Goal: Task Accomplishment & Management: Manage account settings

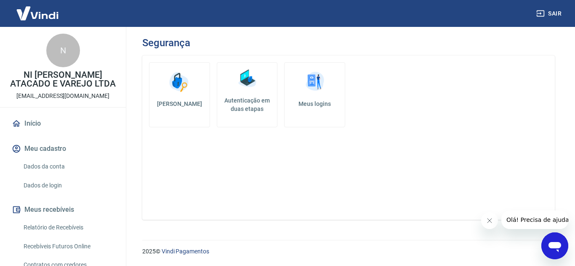
click at [487, 224] on button "Fechar mensagem da empresa" at bounding box center [488, 220] width 17 height 17
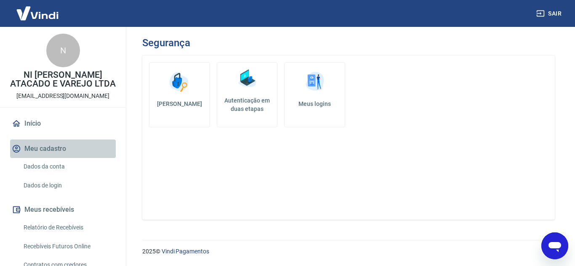
click at [69, 147] on button "Meu cadastro" at bounding box center [63, 149] width 106 height 19
click at [72, 147] on button "Meu cadastro" at bounding box center [63, 149] width 106 height 19
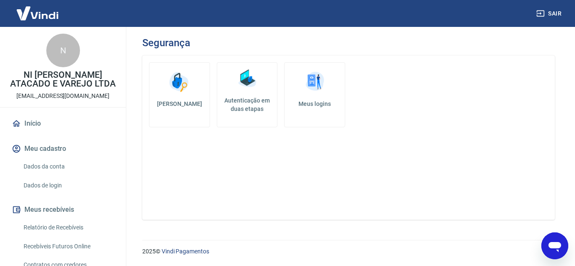
click at [61, 148] on button "Meu cadastro" at bounding box center [63, 149] width 106 height 19
click at [75, 163] on link "Dados da conta" at bounding box center [67, 166] width 95 height 17
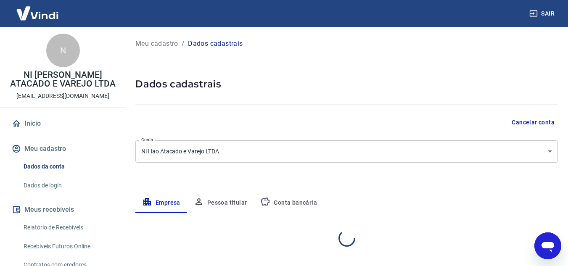
select select "MG"
select select "business"
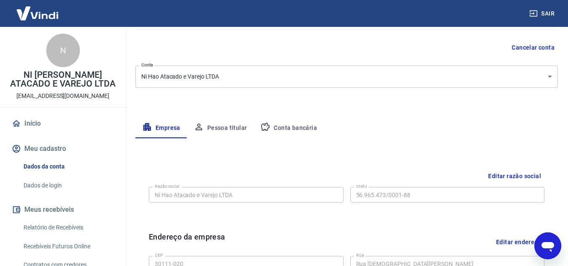
scroll to position [4, 0]
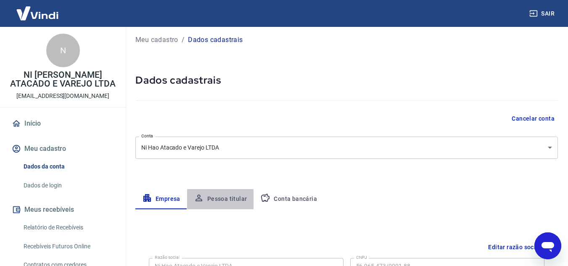
click at [228, 204] on button "Pessoa titular" at bounding box center [220, 199] width 67 height 20
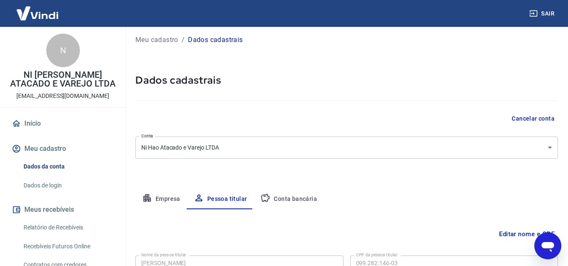
scroll to position [70, 0]
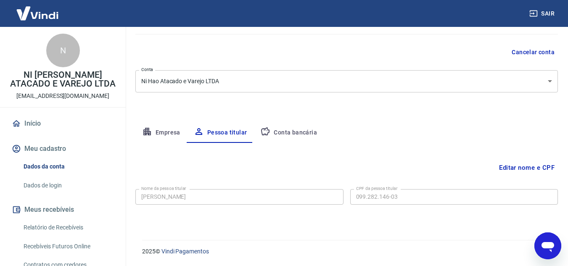
click at [292, 143] on div "Editar nome e CPF Nome da pessoa titular [PERSON_NAME] Nome da pessoa titular C…" at bounding box center [346, 181] width 423 height 77
click at [292, 136] on button "Conta bancária" at bounding box center [289, 133] width 70 height 20
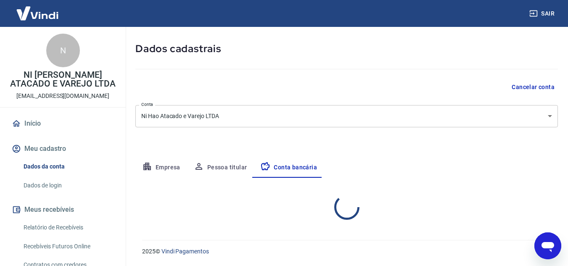
select select "1"
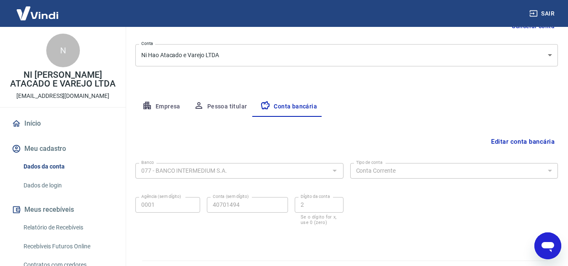
scroll to position [117, 0]
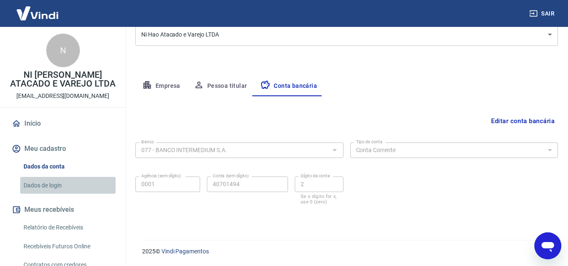
click at [78, 180] on link "Dados de login" at bounding box center [67, 185] width 95 height 17
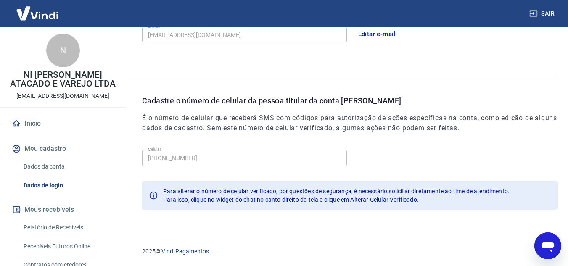
click at [82, 125] on link "Início" at bounding box center [63, 123] width 106 height 19
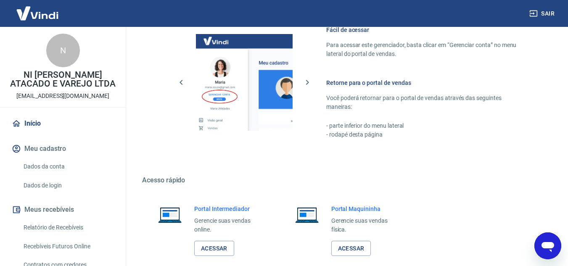
scroll to position [511, 0]
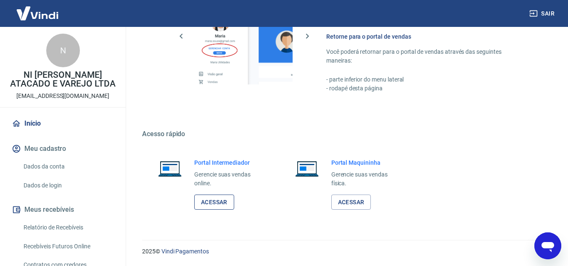
click at [220, 202] on link "Acessar" at bounding box center [214, 203] width 40 height 16
click at [71, 162] on link "Dados da conta" at bounding box center [67, 166] width 95 height 17
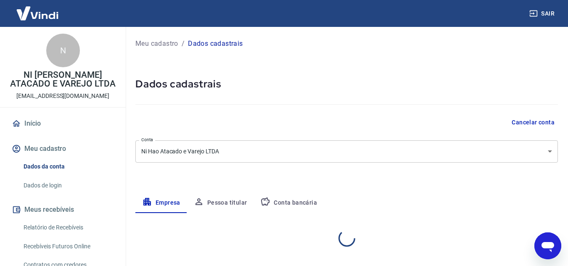
select select "MG"
select select "business"
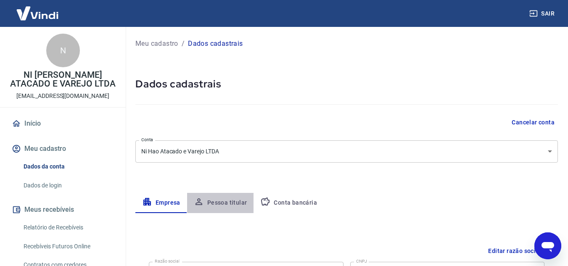
click at [222, 207] on button "Pessoa titular" at bounding box center [220, 203] width 67 height 20
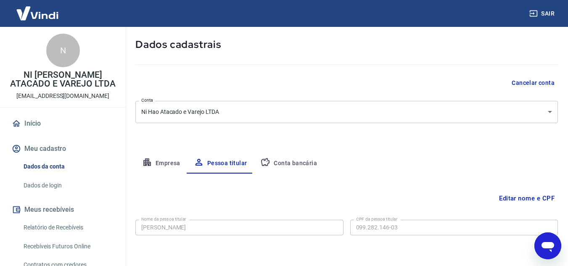
scroll to position [70, 0]
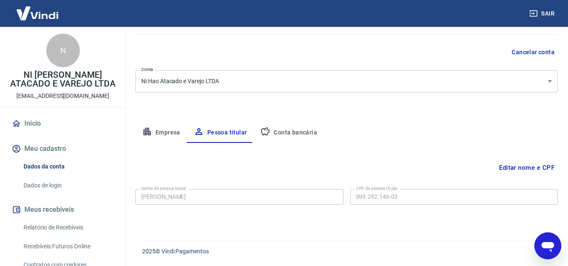
click at [295, 121] on div "Meu cadastro / Dados cadastrais Dados cadastrais Cancelar conta Conta Ni Hao At…" at bounding box center [346, 93] width 443 height 273
click at [295, 135] on button "Conta bancária" at bounding box center [289, 133] width 70 height 20
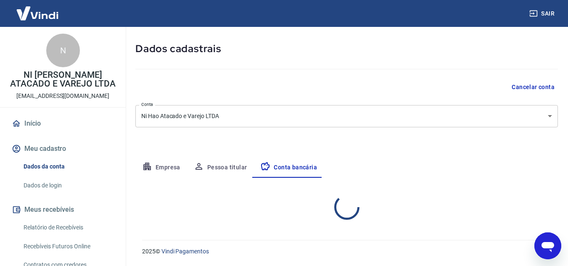
select select "1"
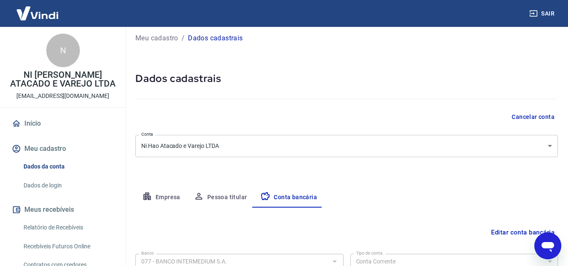
scroll to position [0, 0]
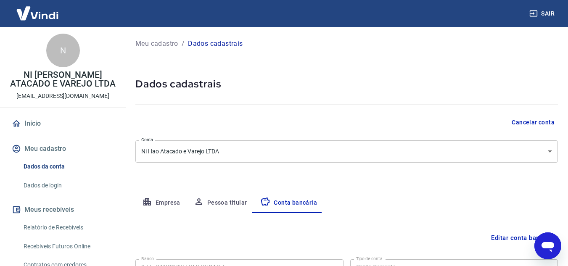
click at [150, 200] on icon "button" at bounding box center [147, 202] width 10 height 10
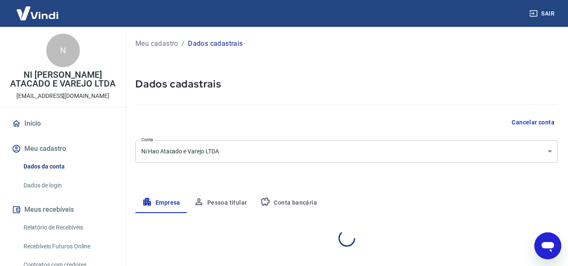
select select "MG"
select select "business"
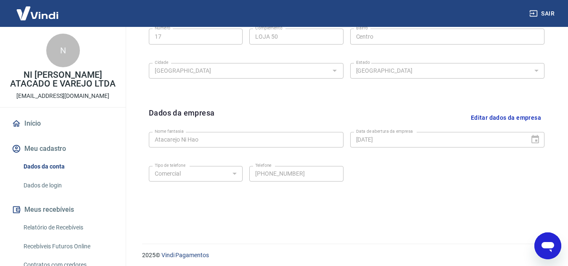
scroll to position [340, 0]
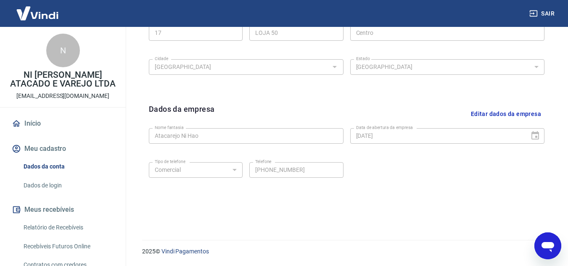
click at [67, 122] on link "Início" at bounding box center [63, 123] width 106 height 19
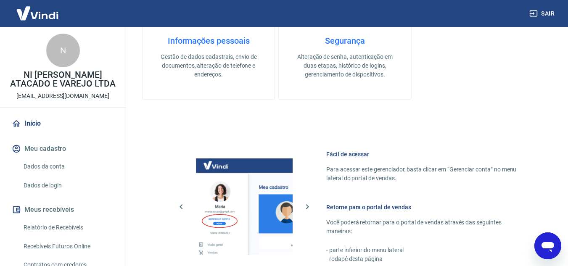
scroll to position [511, 0]
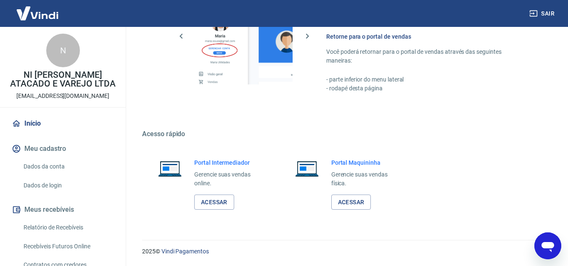
click at [46, 155] on button "Meu cadastro" at bounding box center [63, 149] width 106 height 19
click at [61, 164] on link "Dados da conta" at bounding box center [67, 166] width 95 height 17
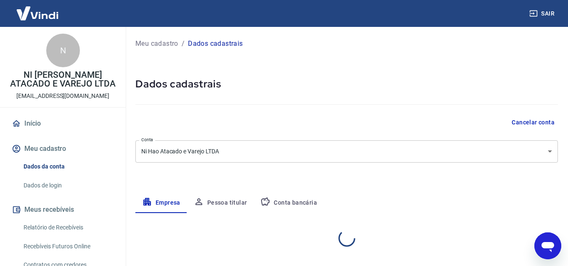
select select "MG"
select select "business"
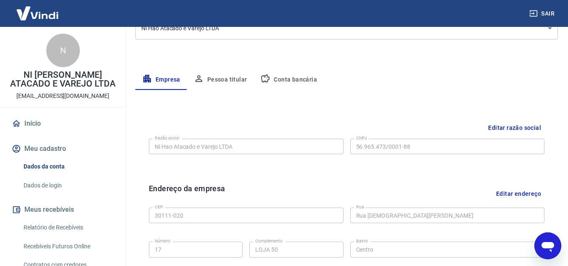
scroll to position [4, 0]
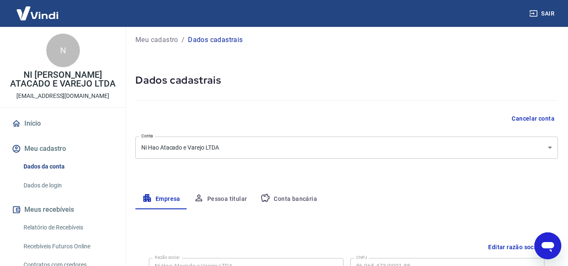
click at [218, 203] on button "Pessoa titular" at bounding box center [220, 199] width 67 height 20
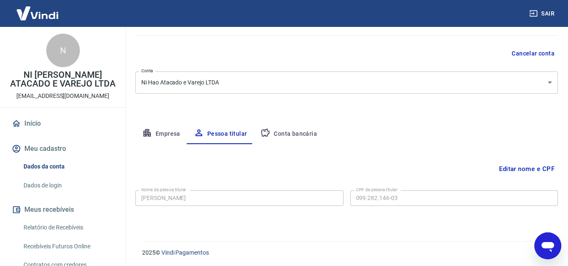
scroll to position [70, 0]
click at [302, 135] on button "Conta bancária" at bounding box center [289, 133] width 70 height 20
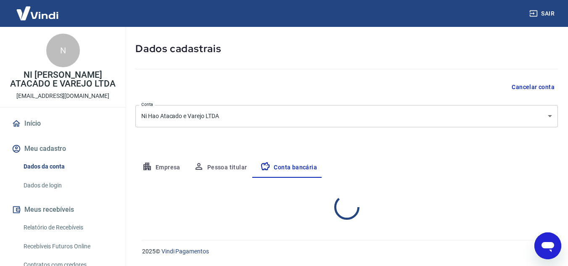
select select "1"
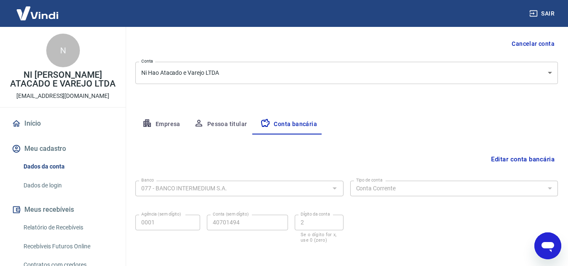
scroll to position [0, 0]
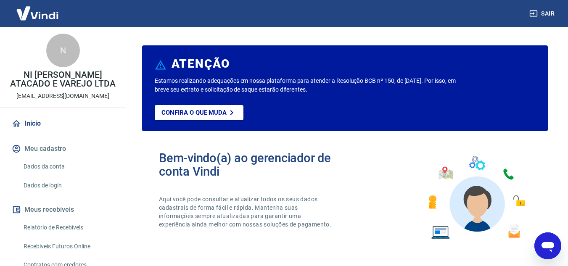
scroll to position [511, 0]
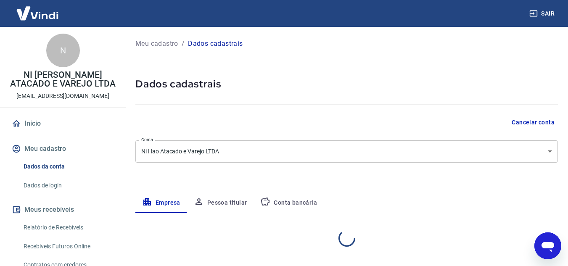
select select "MG"
select select "business"
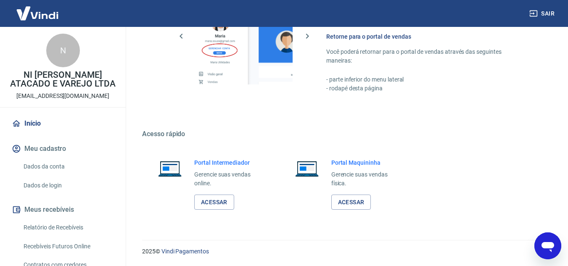
scroll to position [273, 0]
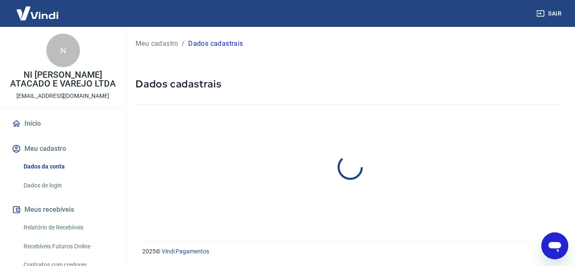
select select "MG"
select select "business"
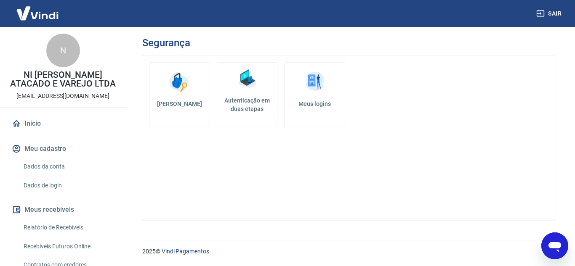
click at [37, 122] on link "Início" at bounding box center [63, 123] width 106 height 19
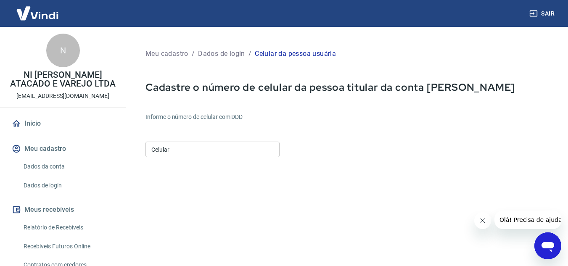
click at [212, 152] on input "Celular" at bounding box center [213, 150] width 134 height 16
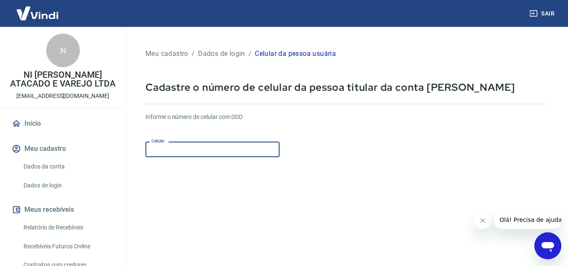
click at [212, 152] on input "Celular" at bounding box center [213, 150] width 134 height 16
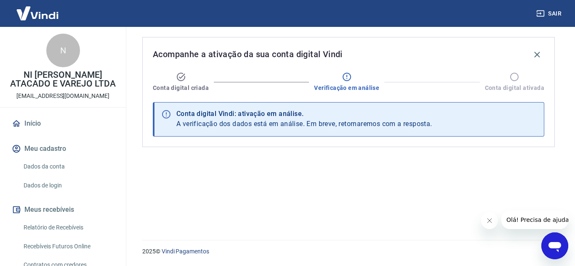
drag, startPoint x: 552, startPoint y: 251, endPoint x: 1092, endPoint y: 482, distance: 588.0
click at [552, 251] on icon "Abrir janela de mensagens" at bounding box center [554, 246] width 15 height 15
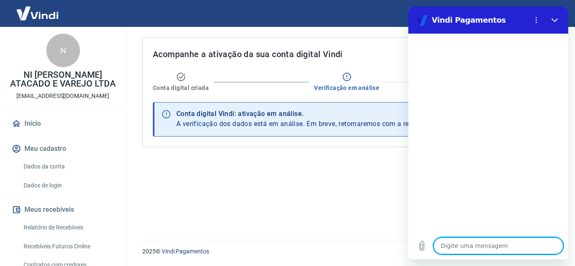
click at [464, 218] on div at bounding box center [488, 133] width 160 height 199
click at [485, 241] on textarea at bounding box center [498, 246] width 130 height 17
type textarea "B"
type textarea "x"
type textarea "Bo"
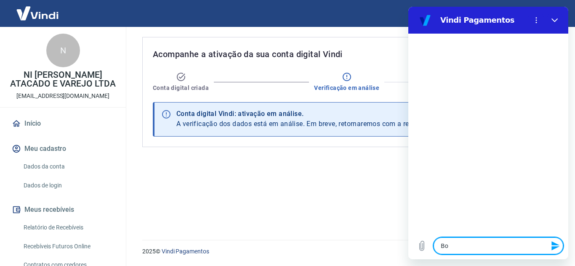
type textarea "x"
type textarea "Boa"
type textarea "x"
type textarea "Boa"
type textarea "x"
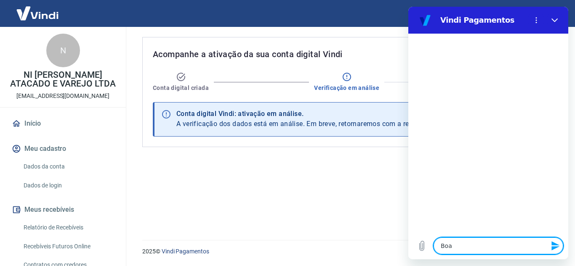
type textarea "Boa t"
type textarea "x"
type textarea "Boa ta"
type textarea "x"
type textarea "Boa tar"
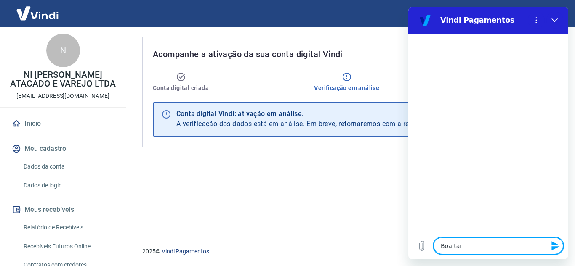
type textarea "x"
type textarea "Boa tard"
type textarea "x"
type textarea "Boa tarde"
type textarea "x"
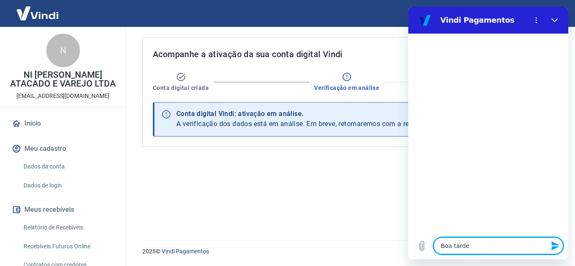
type textarea "Boa tarde"
type textarea "x"
type textarea "Boa tarde"
type textarea "x"
type textarea "Boa tarde!"
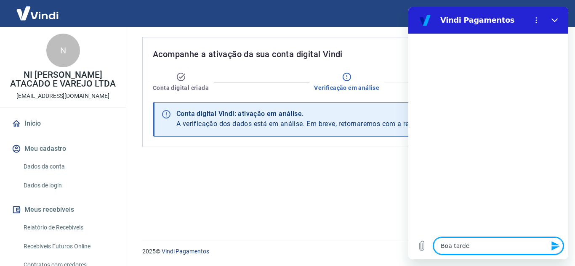
type textarea "x"
type textarea "Boa tarde!"
type textarea "x"
type textarea "g"
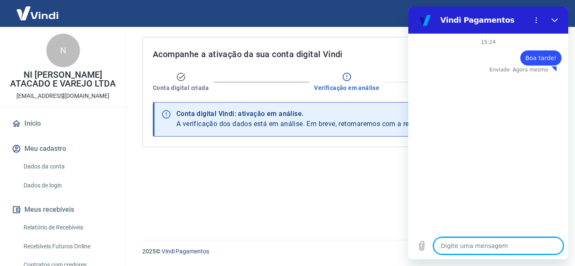
type textarea "x"
type textarea "go"
type textarea "x"
type textarea "gos"
type textarea "x"
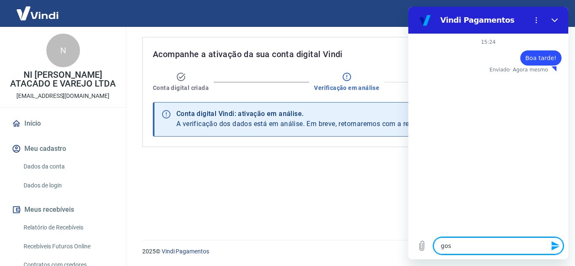
type textarea "gosa"
type textarea "x"
type textarea "gosat"
type textarea "x"
type textarea "gosatr"
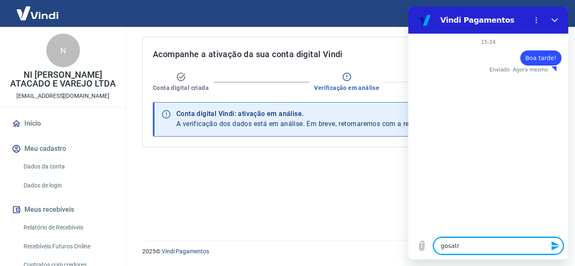
type textarea "x"
type textarea "gosat"
type textarea "x"
type textarea "gosa"
type textarea "x"
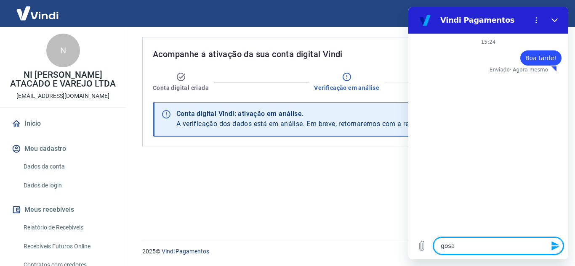
type textarea "gos"
type textarea "x"
type textarea "go"
type textarea "x"
type textarea "gos"
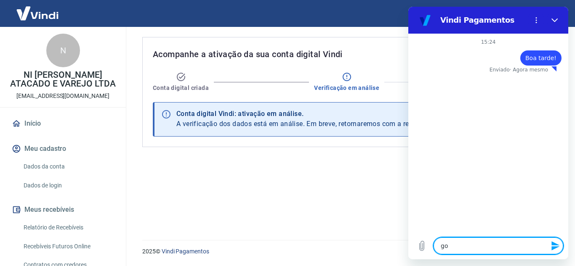
type textarea "x"
type textarea "gost"
type textarea "x"
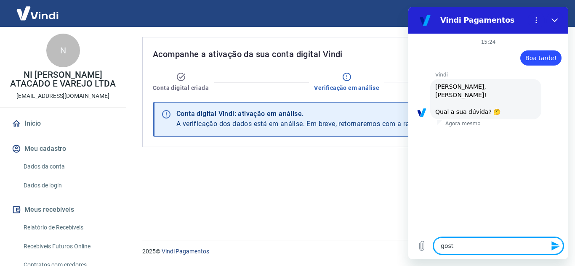
type textarea "gostr"
type textarea "x"
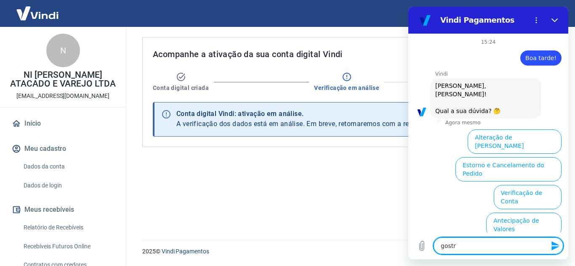
scroll to position [70, 0]
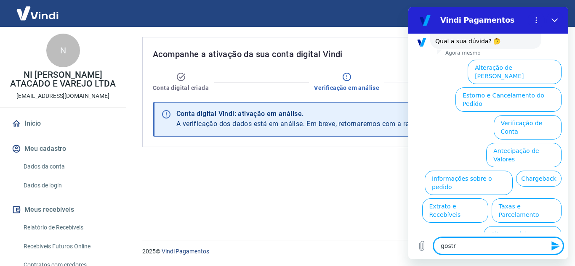
type textarea "gost"
type textarea "x"
type textarea "gost"
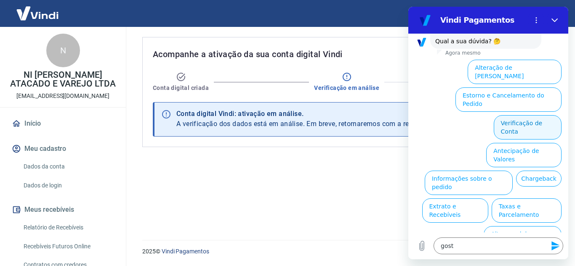
click at [514, 115] on button "Verificação de Conta" at bounding box center [527, 127] width 68 height 24
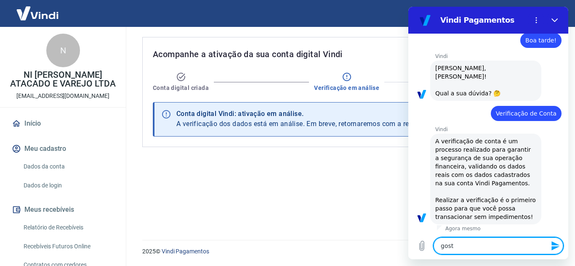
type textarea "x"
drag, startPoint x: 457, startPoint y: 245, endPoint x: 412, endPoint y: 245, distance: 45.0
click at [412, 245] on div "Digite uma mensagem gost x" at bounding box center [488, 246] width 160 height 27
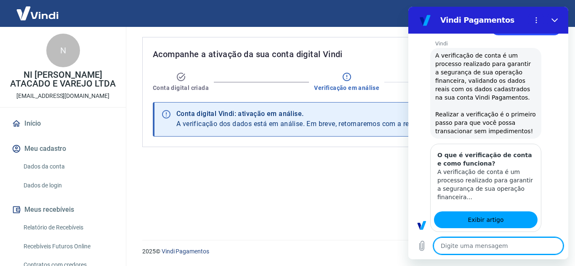
type textarea "x"
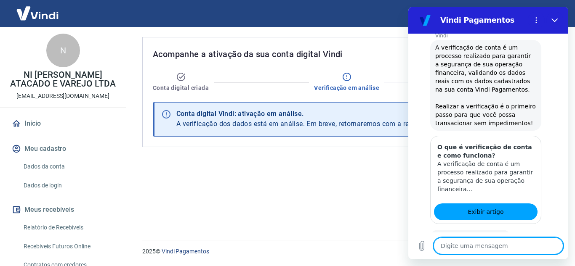
scroll to position [153, 0]
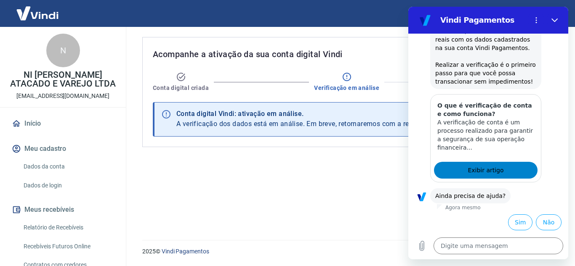
click at [504, 171] on link "Exibir artigo" at bounding box center [485, 170] width 103 height 17
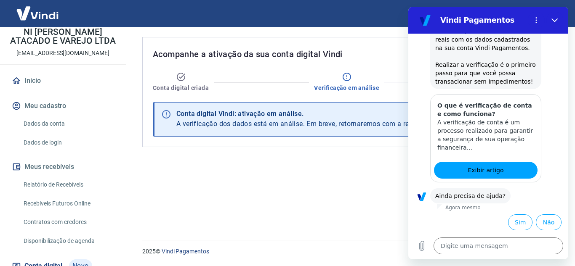
scroll to position [103, 0]
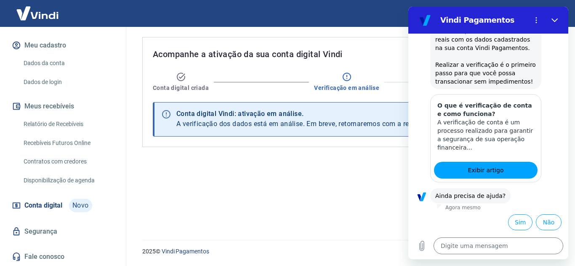
click at [69, 227] on link "Segurança" at bounding box center [63, 232] width 106 height 19
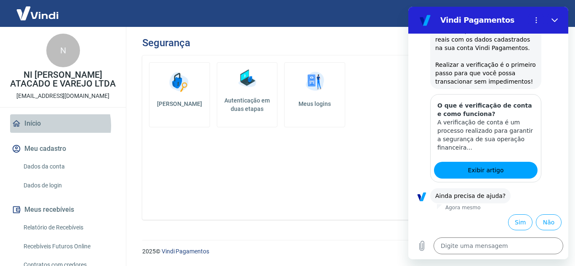
click at [50, 126] on link "Início" at bounding box center [63, 123] width 106 height 19
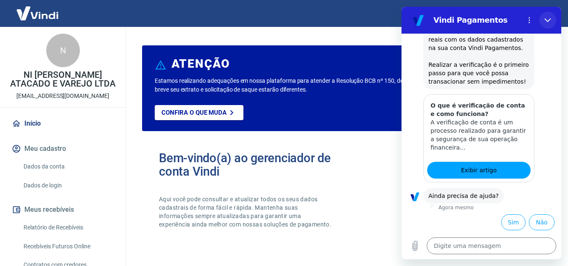
click at [551, 16] on button "Fechar" at bounding box center [548, 20] width 17 height 17
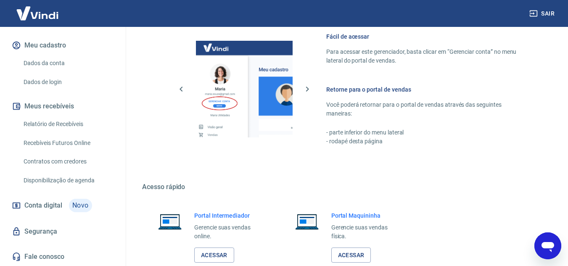
scroll to position [511, 0]
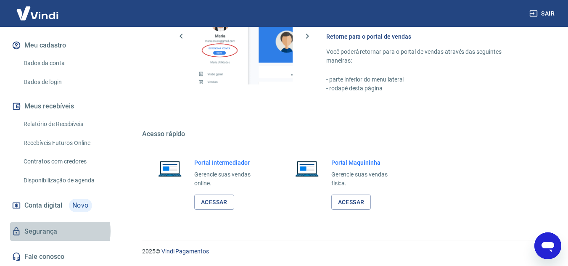
click at [51, 231] on link "Segurança" at bounding box center [63, 232] width 106 height 19
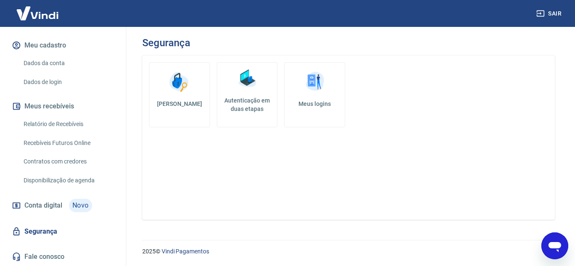
type textarea "x"
